Goal: Task Accomplishment & Management: Use online tool/utility

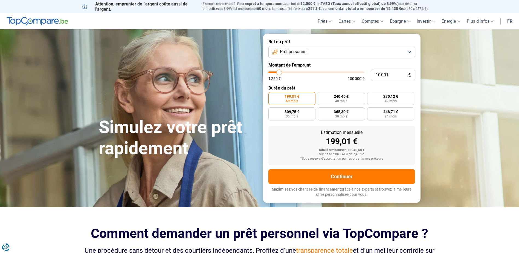
click at [513, 21] on link "fr" at bounding box center [510, 21] width 12 height 16
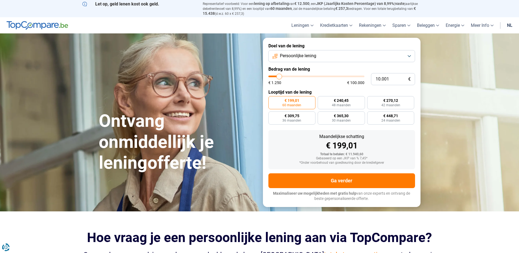
type input "10.500"
type input "10500"
type input "13.500"
type input "13500"
type input "16.500"
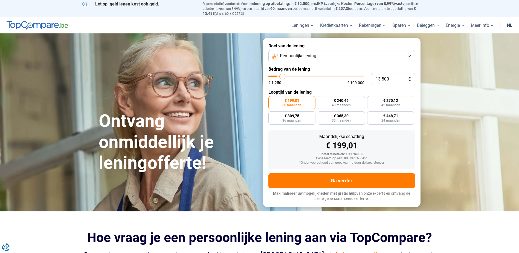
type input "16500"
type input "20.000"
type input "20000"
type input "23.750"
type input "23750"
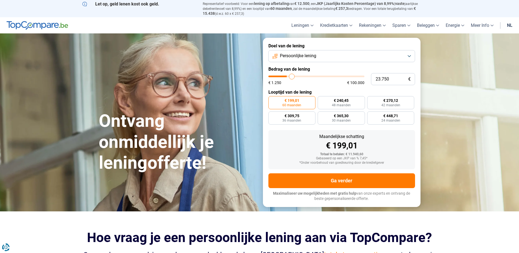
type input "25.750"
type input "25750"
type input "26.000"
type input "26000"
type input "26.500"
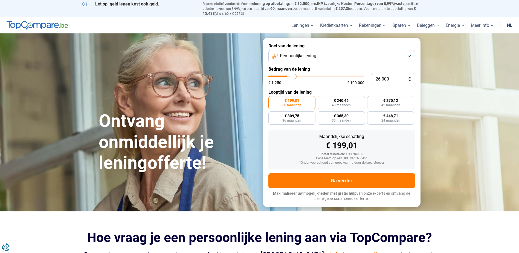
type input "26500"
type input "27.500"
type input "27500"
type input "29.000"
type input "29000"
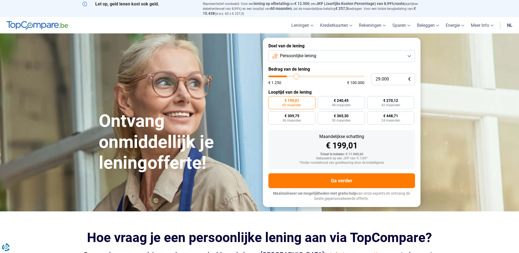
type input "30.500"
type input "30500"
type input "32.000"
type input "32000"
type input "34.750"
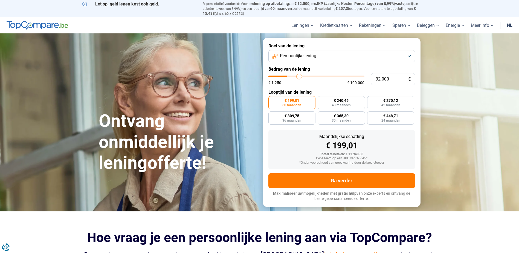
type input "34750"
type input "39.500"
type input "39500"
type input "42.750"
type input "42750"
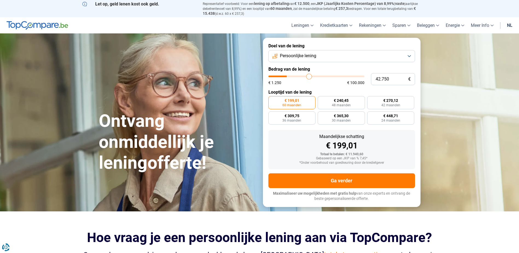
type input "47.250"
type input "47250"
type input "53.000"
type input "53000"
type input "54.750"
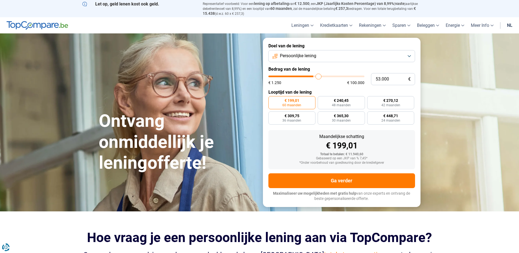
type input "54750"
type input "55.500"
type input "55500"
type input "55.750"
type input "55750"
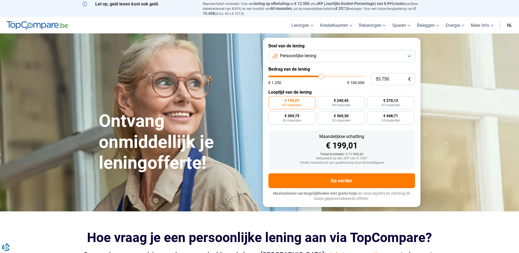
type input "56.250"
type input "56250"
type input "57.500"
type input "57500"
type input "58.500"
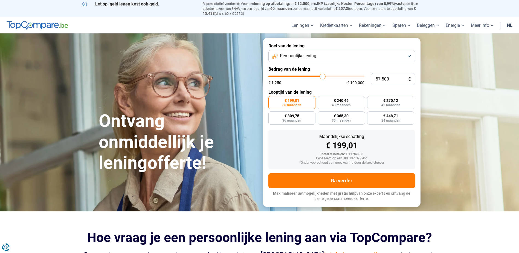
type input "58500"
type input "60.250"
type input "60250"
type input "62.250"
type input "62250"
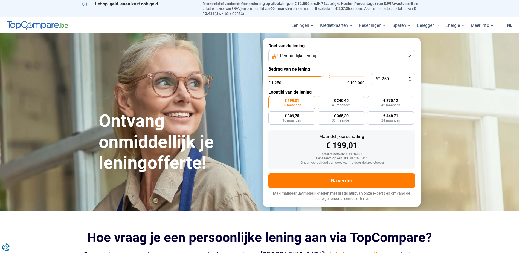
type input "64.250"
type input "64250"
type input "64.750"
type input "64750"
type input "65.000"
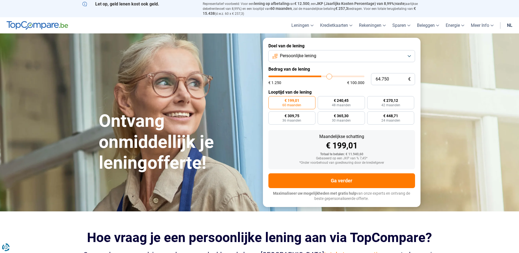
type input "65000"
type input "65.750"
type input "65750"
type input "66.000"
type input "66000"
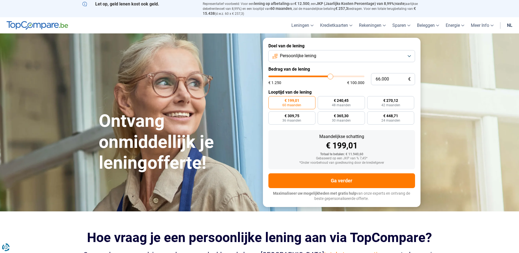
type input "65.250"
type input "65250"
type input "64.500"
type input "64500"
type input "63.250"
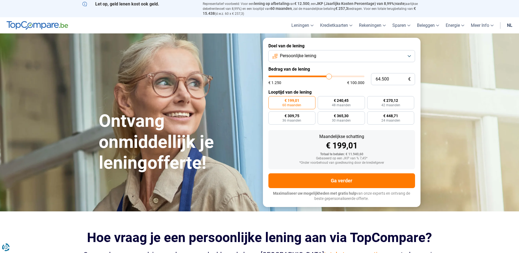
type input "63250"
type input "62.500"
type input "62500"
type input "61.750"
type input "61750"
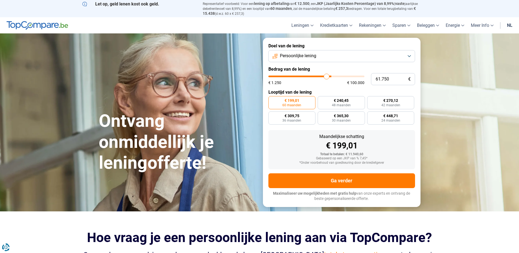
type input "60.750"
type input "60750"
type input "60.000"
type input "60000"
type input "59.250"
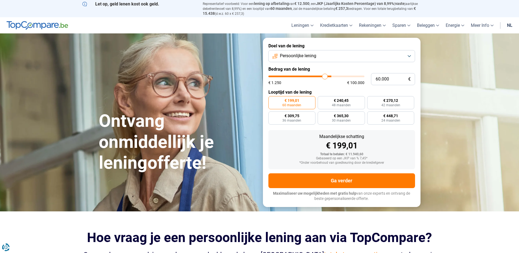
type input "59250"
type input "58.750"
type input "58750"
type input "58.000"
type input "58000"
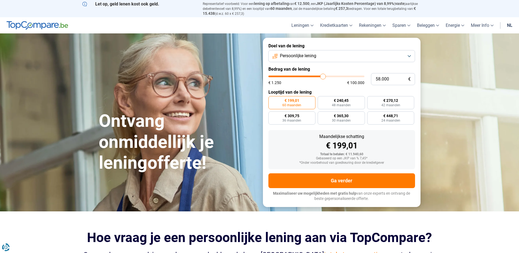
type input "57.250"
type input "57250"
type input "56.000"
type input "56000"
type input "55.500"
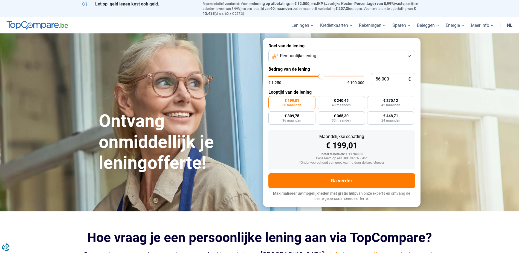
type input "55500"
type input "55.000"
type input "55000"
type input "54.500"
type input "54500"
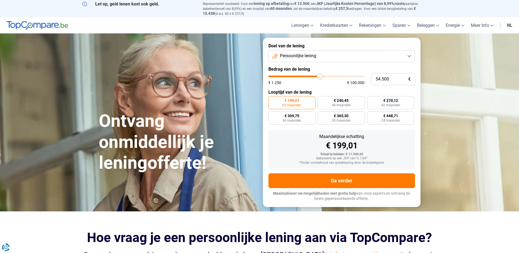
type input "54.000"
type input "54000"
type input "53.500"
type input "53500"
type input "53.250"
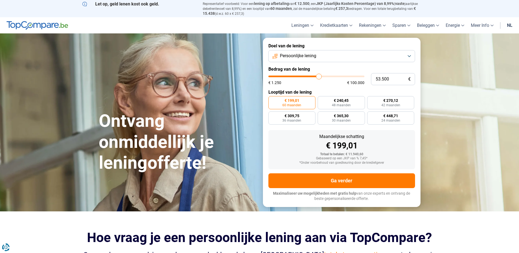
type input "53250"
type input "53.000"
type input "53000"
type input "52.750"
type input "52750"
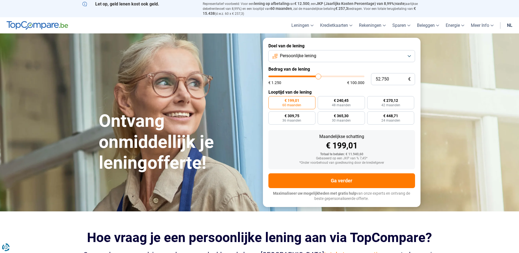
type input "52.500"
type input "52500"
type input "52.000"
type input "52000"
type input "51.500"
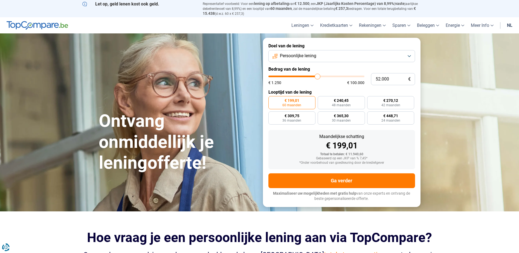
type input "51500"
type input "51.000"
type input "51000"
type input "50.000"
type input "50000"
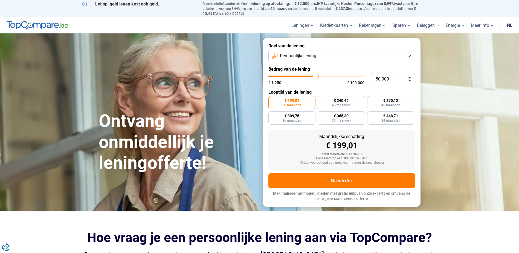
type input "48.750"
type input "48750"
type input "48.250"
type input "48250"
type input "47.500"
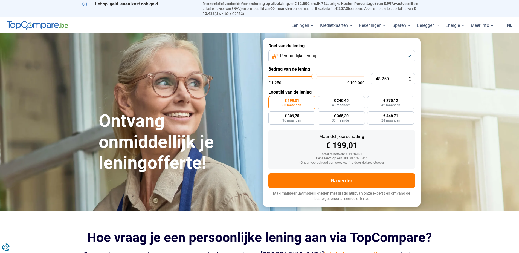
type input "47500"
type input "47.250"
type input "47250"
type input "47.000"
type input "47000"
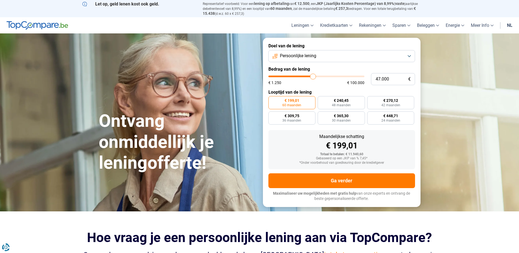
type input "46.750"
type input "46750"
type input "45.750"
type input "45750"
type input "45.000"
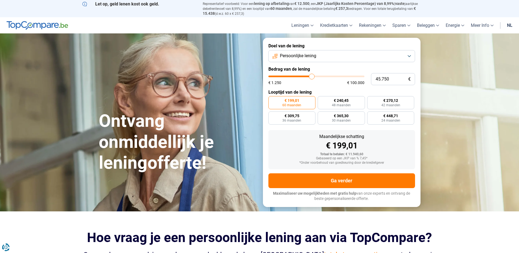
type input "45000"
type input "44.250"
type input "44250"
type input "43.750"
type input "43750"
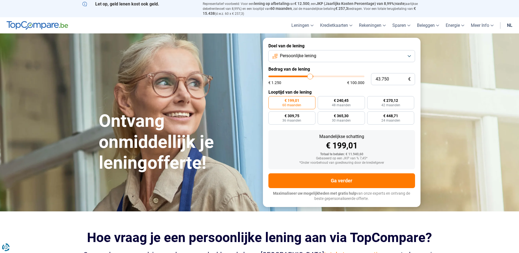
type input "42.750"
type input "42750"
type input "42.250"
type input "42250"
type input "42.000"
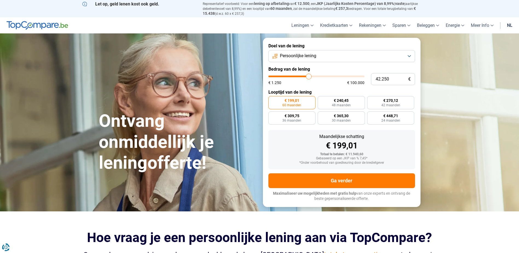
type input "42000"
type input "41.250"
type input "41250"
type input "41.000"
type input "41000"
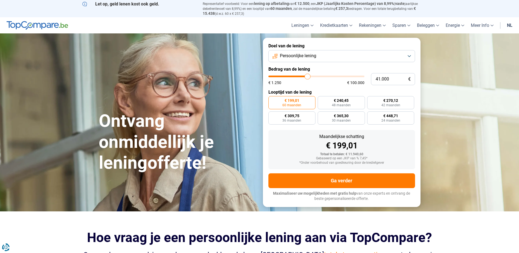
type input "40.750"
type input "40750"
type input "40.250"
type input "40250"
type input "40.000"
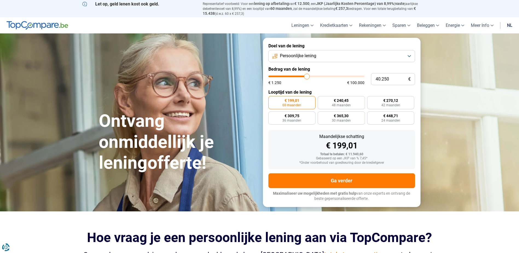
type input "40000"
type input "39.750"
type input "39750"
type input "39.500"
type input "39500"
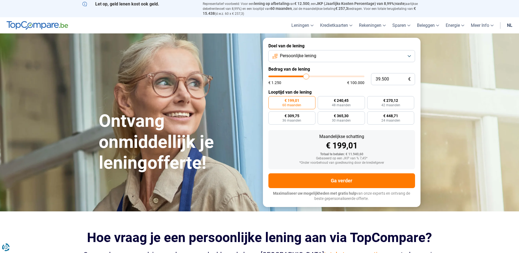
type input "38.750"
type input "38750"
type input "38.500"
type input "38500"
type input "38.250"
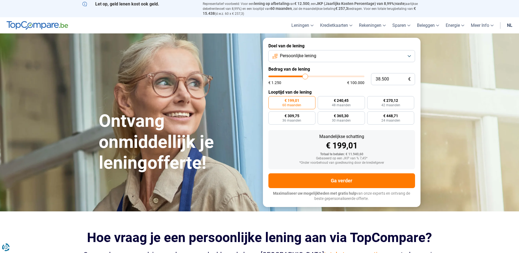
type input "38250"
type input "38.000"
type input "38000"
type input "36.750"
type input "36750"
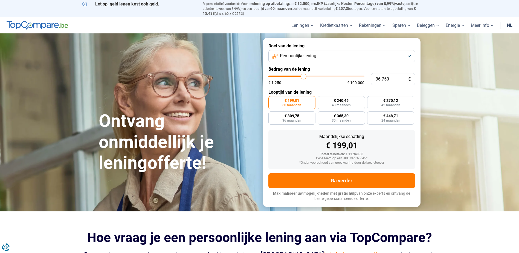
type input "35.750"
type input "35750"
type input "35.000"
type input "35000"
type input "34.750"
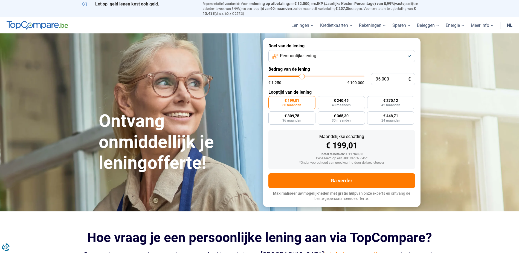
type input "34750"
type input "34.000"
type input "34000"
type input "33.250"
type input "33250"
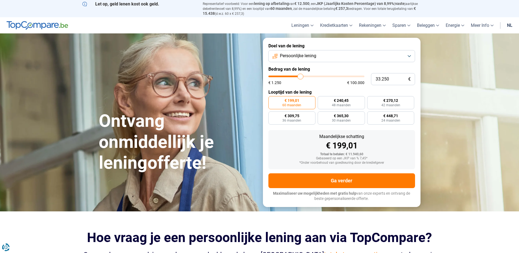
type input "32.500"
type input "32500"
type input "32.250"
type input "32250"
type input "32.000"
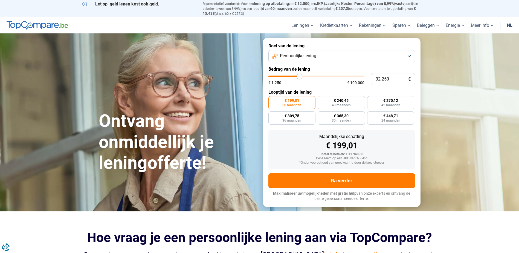
type input "32000"
type input "31.000"
type input "31000"
type input "30.750"
type input "30750"
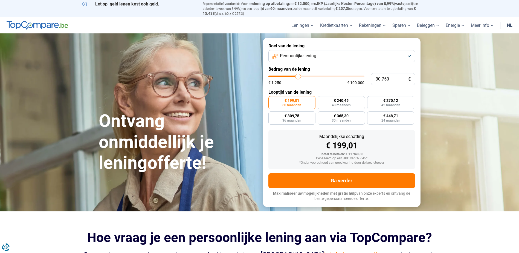
type input "30.500"
type input "30500"
type input "29.250"
type input "29250"
type input "29.000"
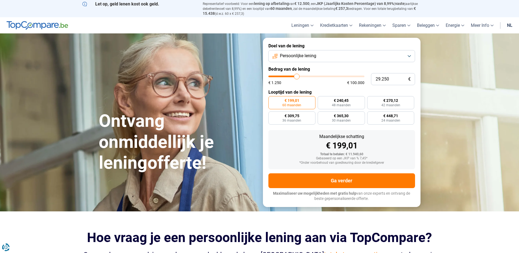
type input "29000"
type input "28.250"
type input "28250"
type input "28.000"
type input "28000"
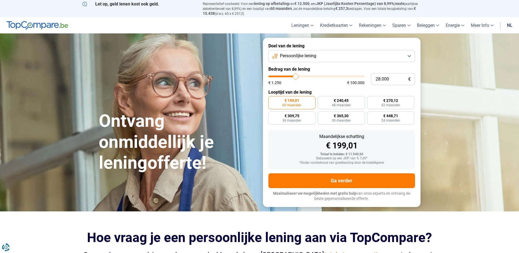
type input "27.750"
type input "27750"
type input "26.750"
type input "26750"
type input "25.750"
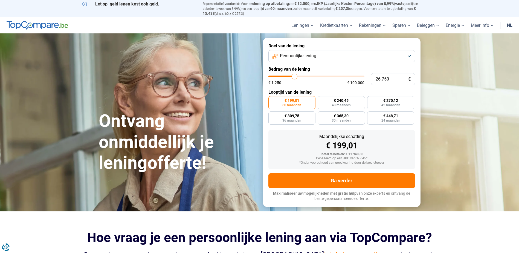
type input "25750"
type input "25.000"
type input "25000"
type input "24.750"
type input "24750"
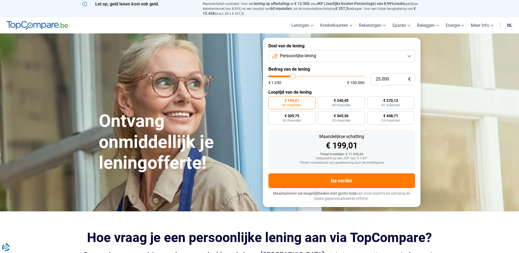
drag, startPoint x: 280, startPoint y: 74, endPoint x: 293, endPoint y: 82, distance: 15.4
click at [293, 77] on input "range" at bounding box center [316, 77] width 96 height 2
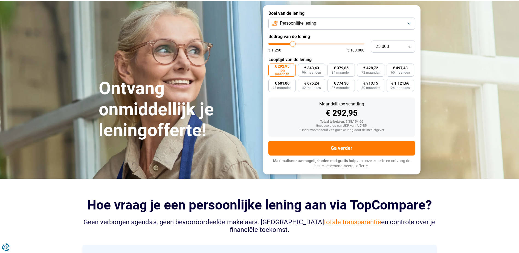
scroll to position [27, 0]
